Goal: Download file/media

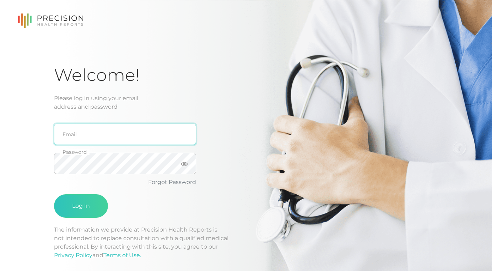
click at [125, 141] on input "email" at bounding box center [125, 134] width 142 height 21
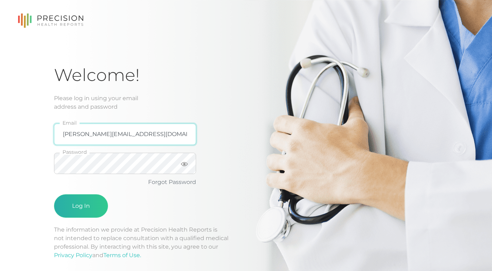
type input "[PERSON_NAME][EMAIL_ADDRESS][DOMAIN_NAME]"
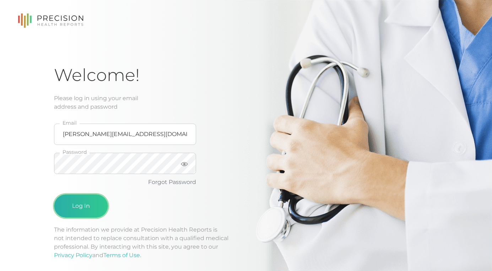
click at [87, 202] on button "Log In" at bounding box center [81, 205] width 54 height 23
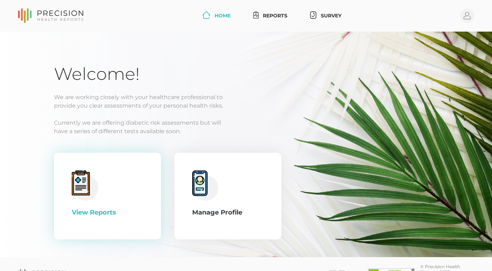
click at [93, 207] on div "View Reports" at bounding box center [107, 195] width 71 height 51
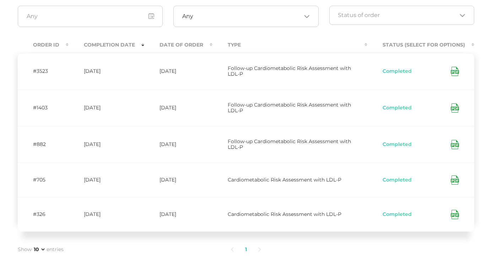
scroll to position [97, 0]
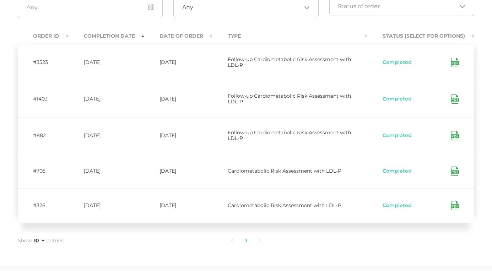
click at [453, 204] on icon at bounding box center [454, 205] width 8 height 9
click at [383, 92] on td "Completed" at bounding box center [420, 99] width 107 height 37
click at [456, 63] on icon at bounding box center [454, 62] width 8 height 9
click at [455, 99] on icon at bounding box center [454, 98] width 8 height 9
